Goal: Information Seeking & Learning: Learn about a topic

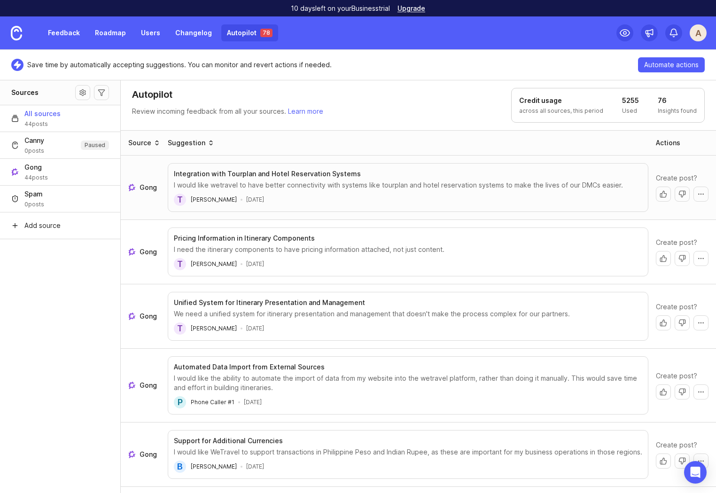
click at [60, 31] on link "Feedback" at bounding box center [63, 32] width 43 height 17
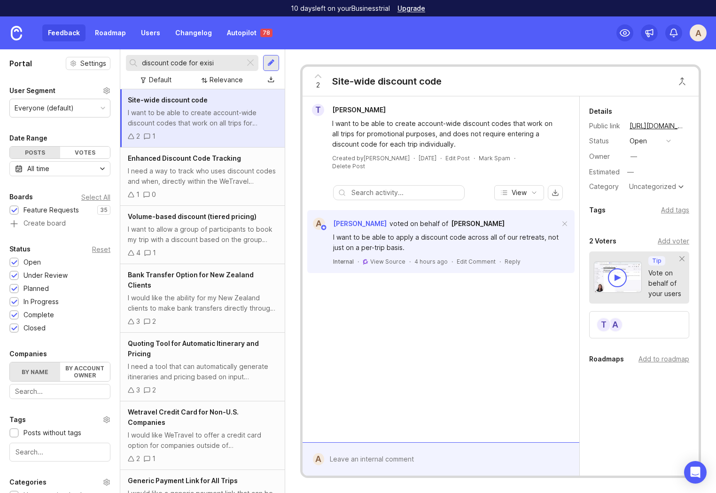
click at [213, 62] on input "discount code for exisi" at bounding box center [191, 63] width 99 height 10
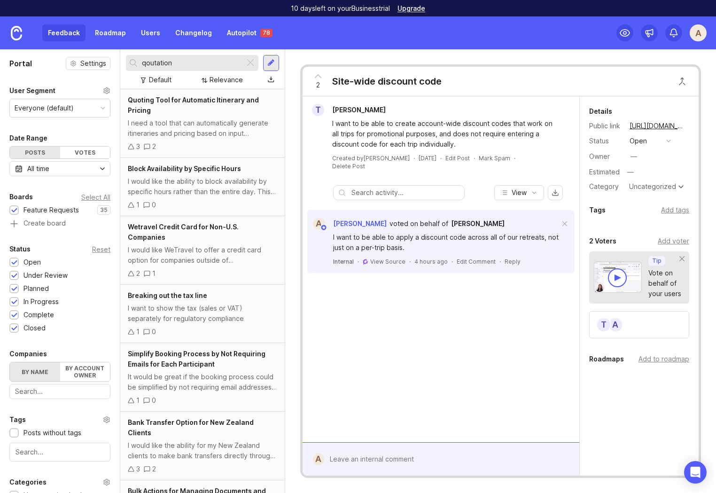
click at [201, 125] on div "I need a tool that can automatically generate itineraries and pricing based on …" at bounding box center [202, 128] width 149 height 21
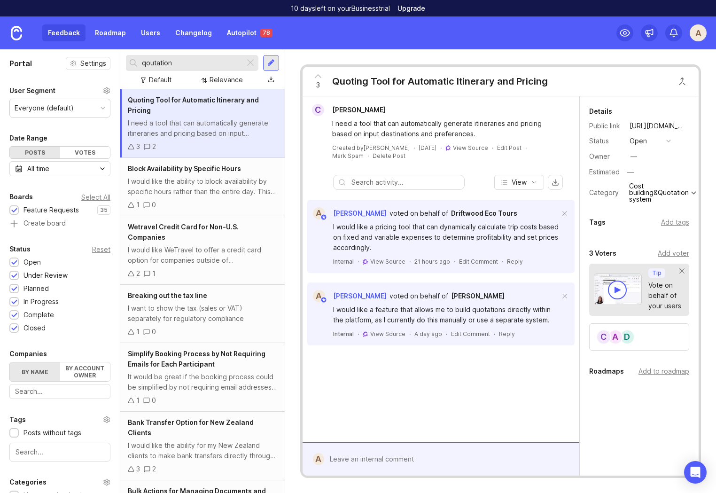
click at [453, 147] on link "View Source" at bounding box center [470, 147] width 35 height 7
click at [392, 261] on span "View Source" at bounding box center [387, 261] width 35 height 7
click at [381, 334] on span "View Source" at bounding box center [387, 333] width 35 height 7
click at [453, 147] on link "View Source" at bounding box center [470, 147] width 35 height 7
click at [387, 262] on span "View Source" at bounding box center [387, 261] width 35 height 7
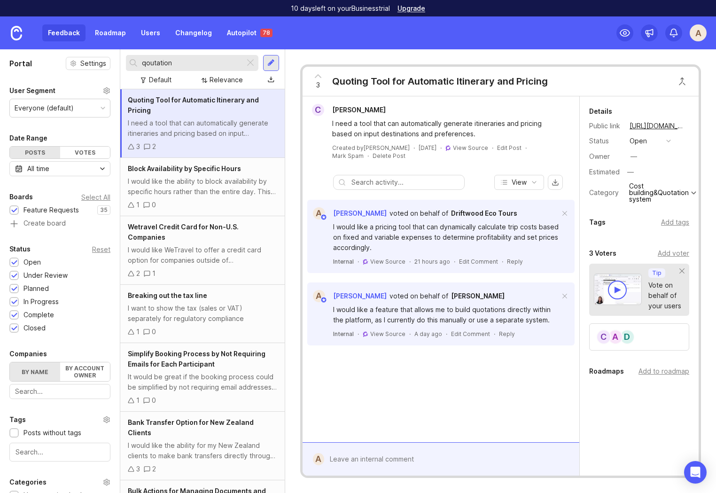
click at [154, 62] on input "qoutation" at bounding box center [191, 63] width 99 height 10
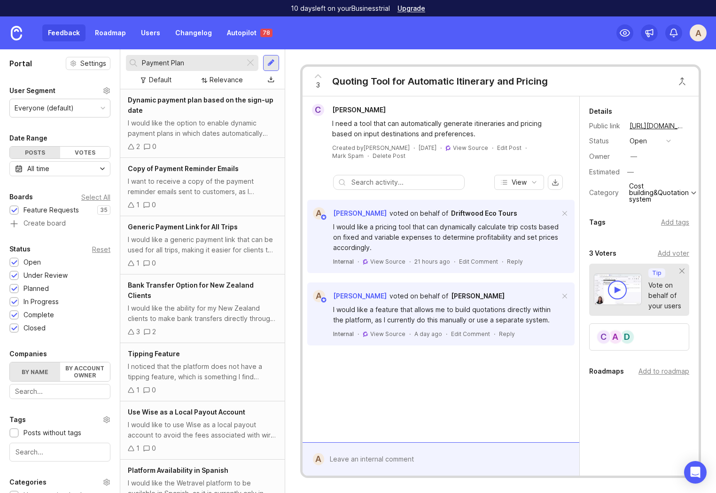
type input "Payment Plan"
click at [204, 124] on div "I would like the option to enable dynamic payment plans in which dates automati…" at bounding box center [202, 128] width 149 height 21
